Goal: Information Seeking & Learning: Compare options

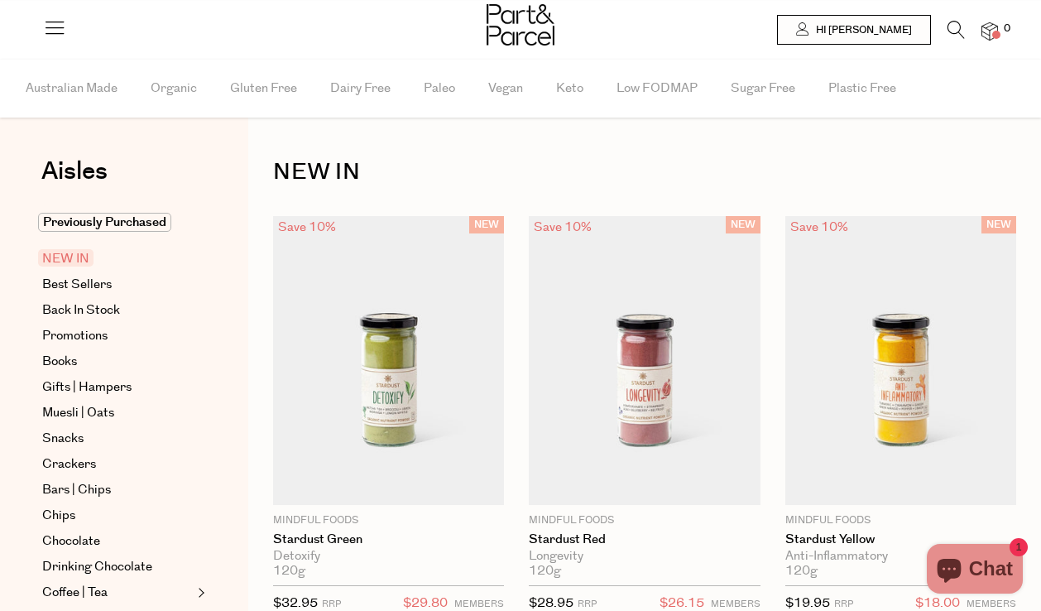
click at [960, 17] on div at bounding box center [520, 27] width 1041 height 54
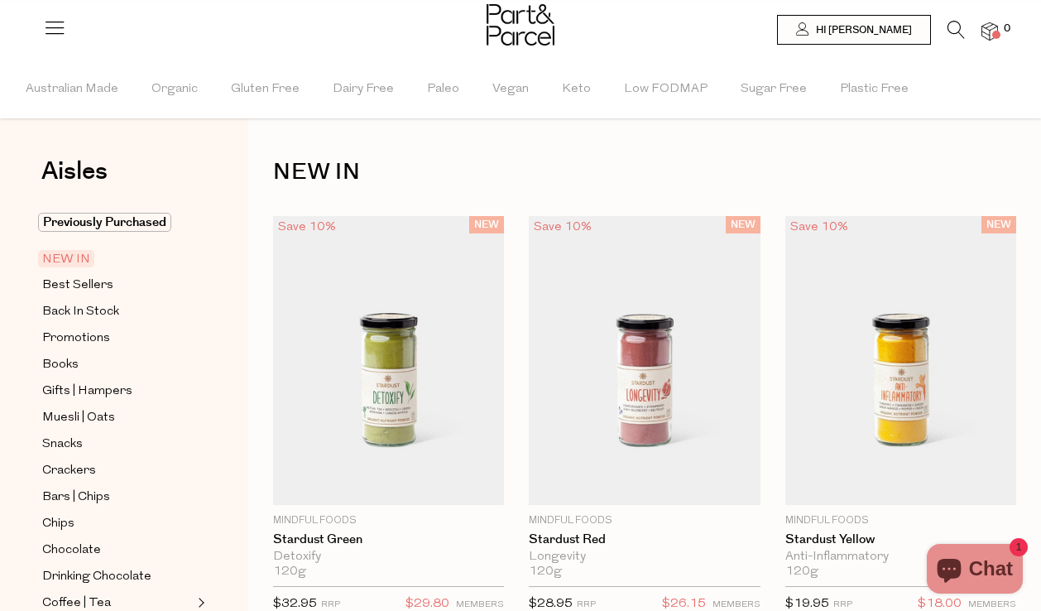
click at [959, 26] on icon at bounding box center [956, 30] width 17 height 18
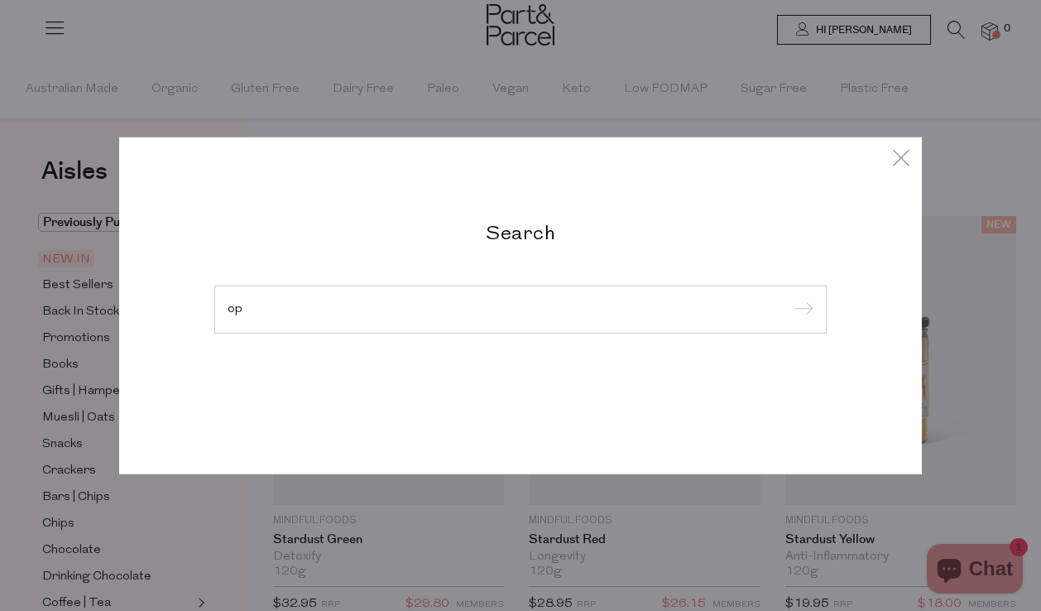
type input "o"
type input "popcorn"
click at [789, 298] on input "submit" at bounding box center [801, 310] width 25 height 25
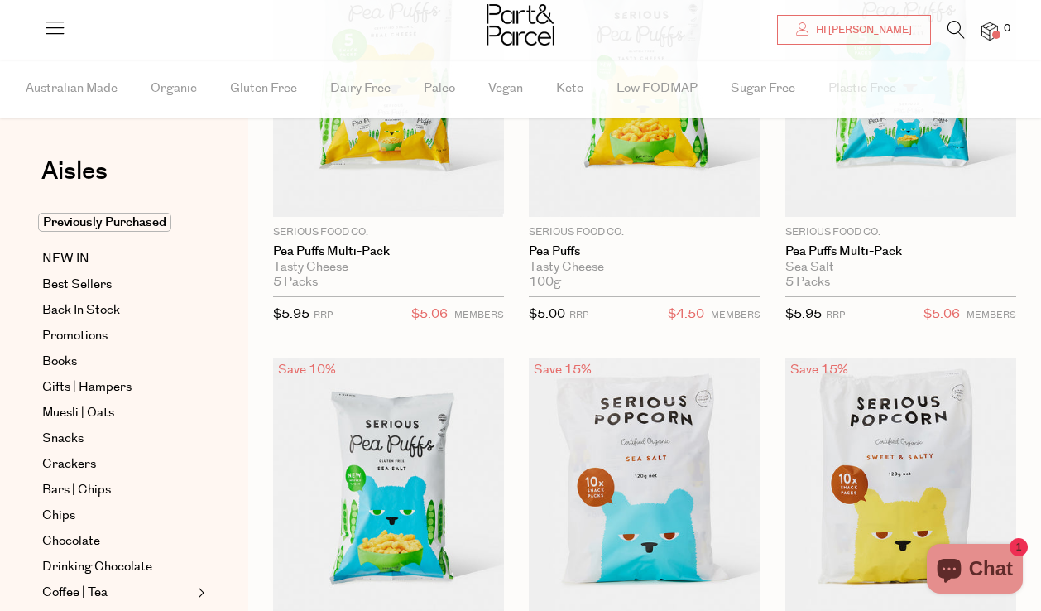
scroll to position [404, 0]
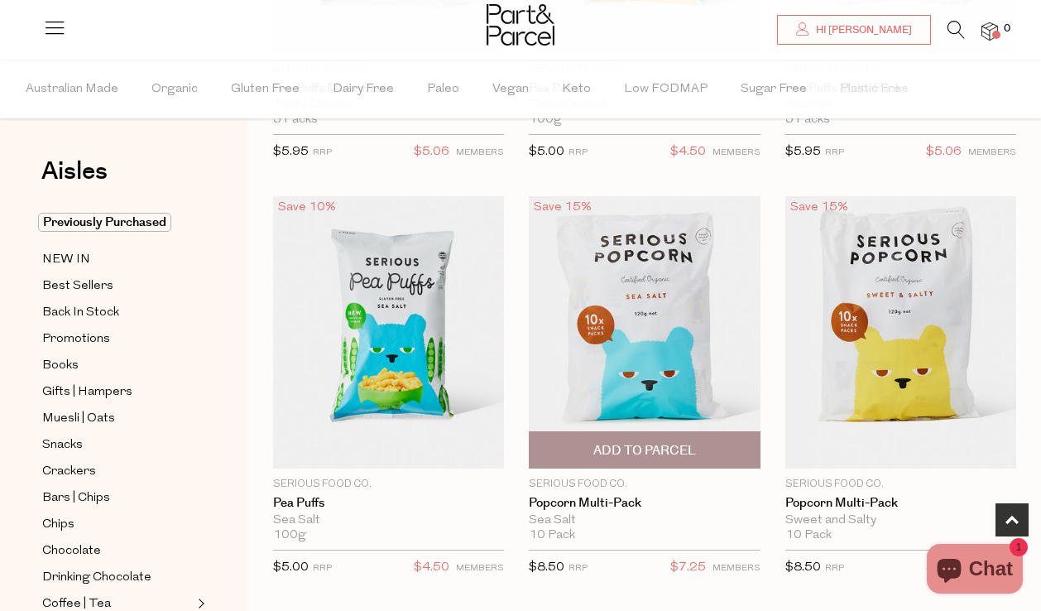
click at [620, 279] on img at bounding box center [644, 331] width 231 height 273
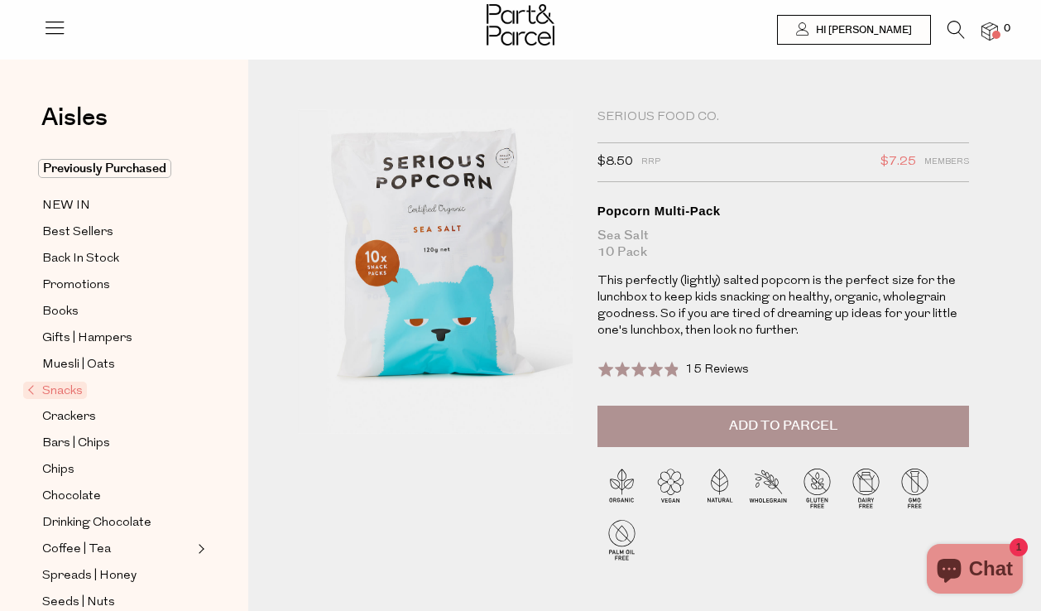
click at [965, 27] on li "0" at bounding box center [981, 32] width 33 height 22
click at [953, 27] on icon at bounding box center [956, 30] width 17 height 18
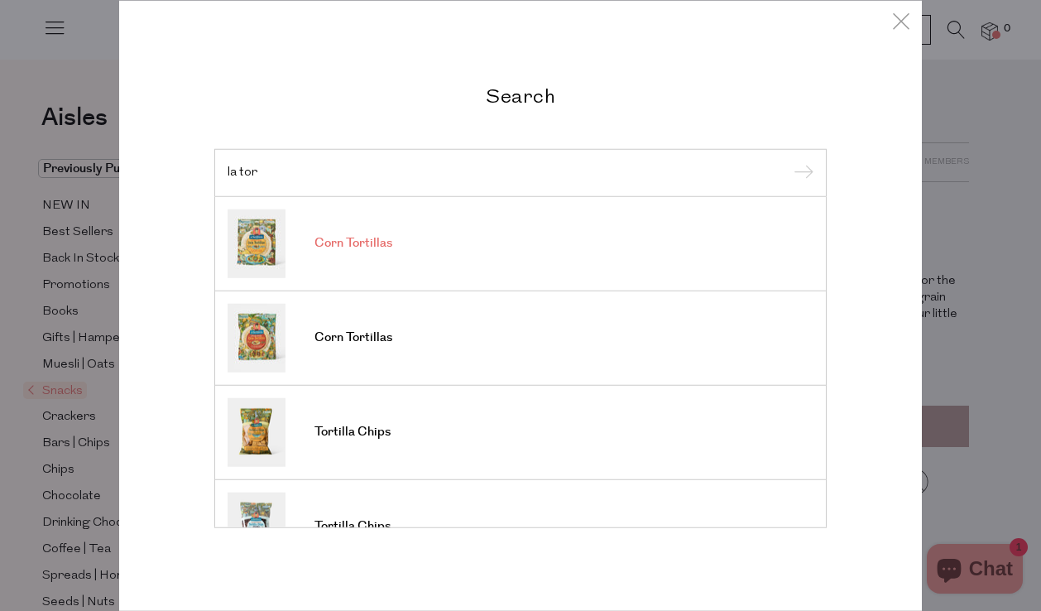
type input "la tor"
click at [415, 252] on link "Corn Tortillas" at bounding box center [521, 243] width 586 height 69
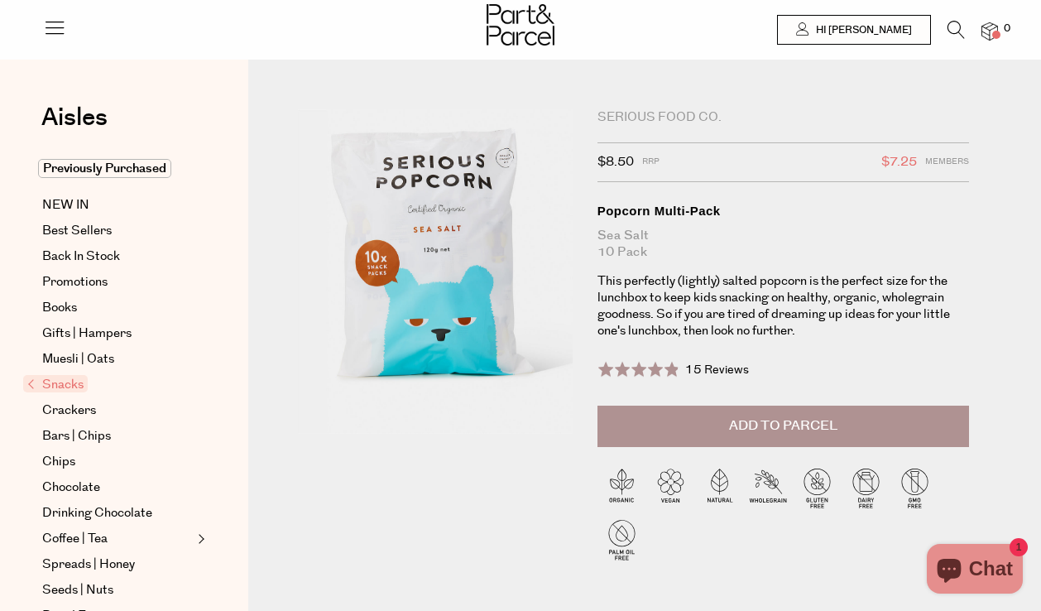
click at [953, 30] on icon at bounding box center [956, 30] width 17 height 18
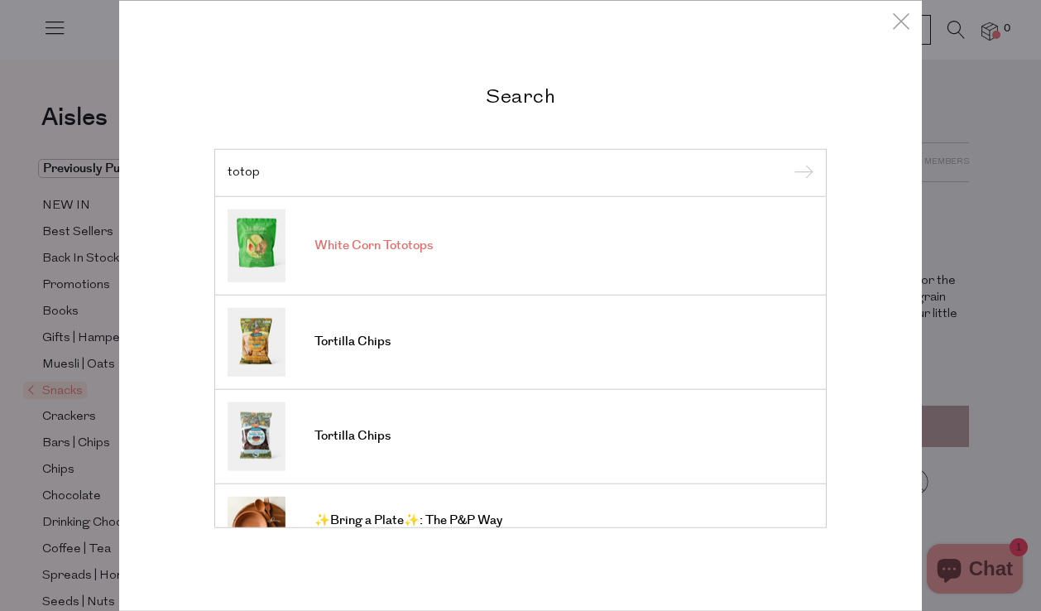
type input "totop"
click at [440, 255] on link "White Corn Tototops" at bounding box center [521, 245] width 586 height 73
